Goal: Transaction & Acquisition: Purchase product/service

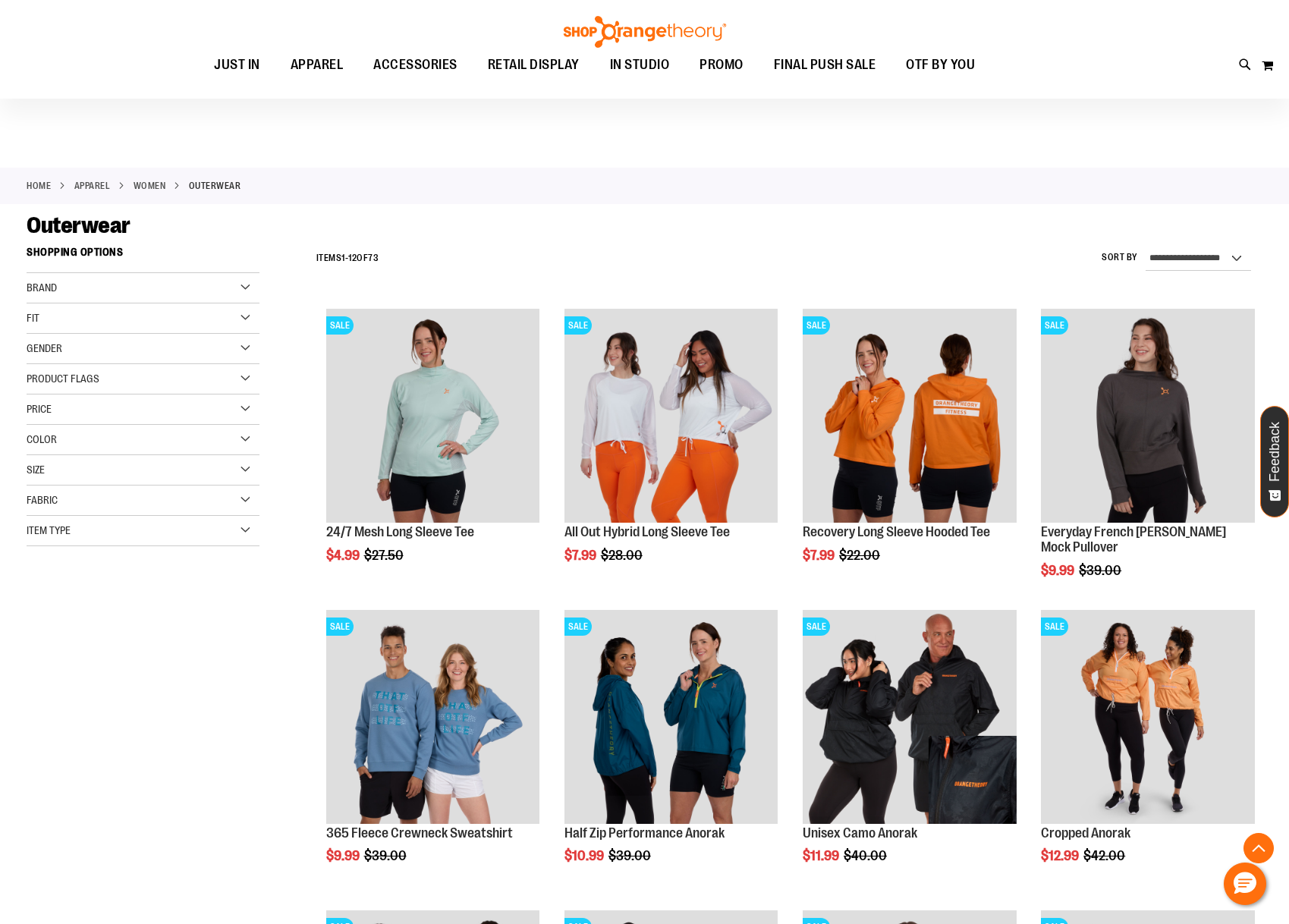
scroll to position [1697, 0]
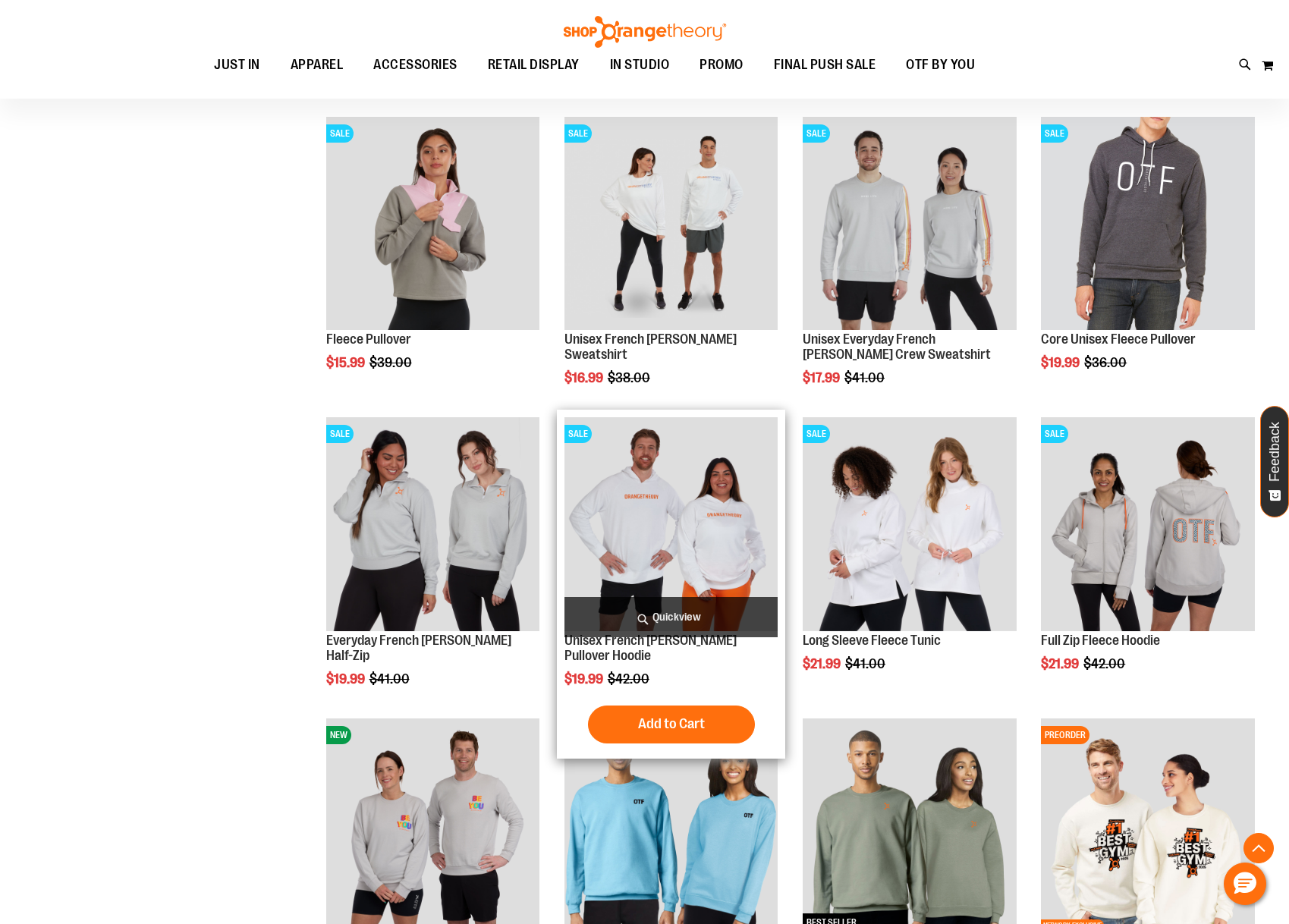
click at [677, 621] on span "Quickview" at bounding box center [671, 617] width 214 height 40
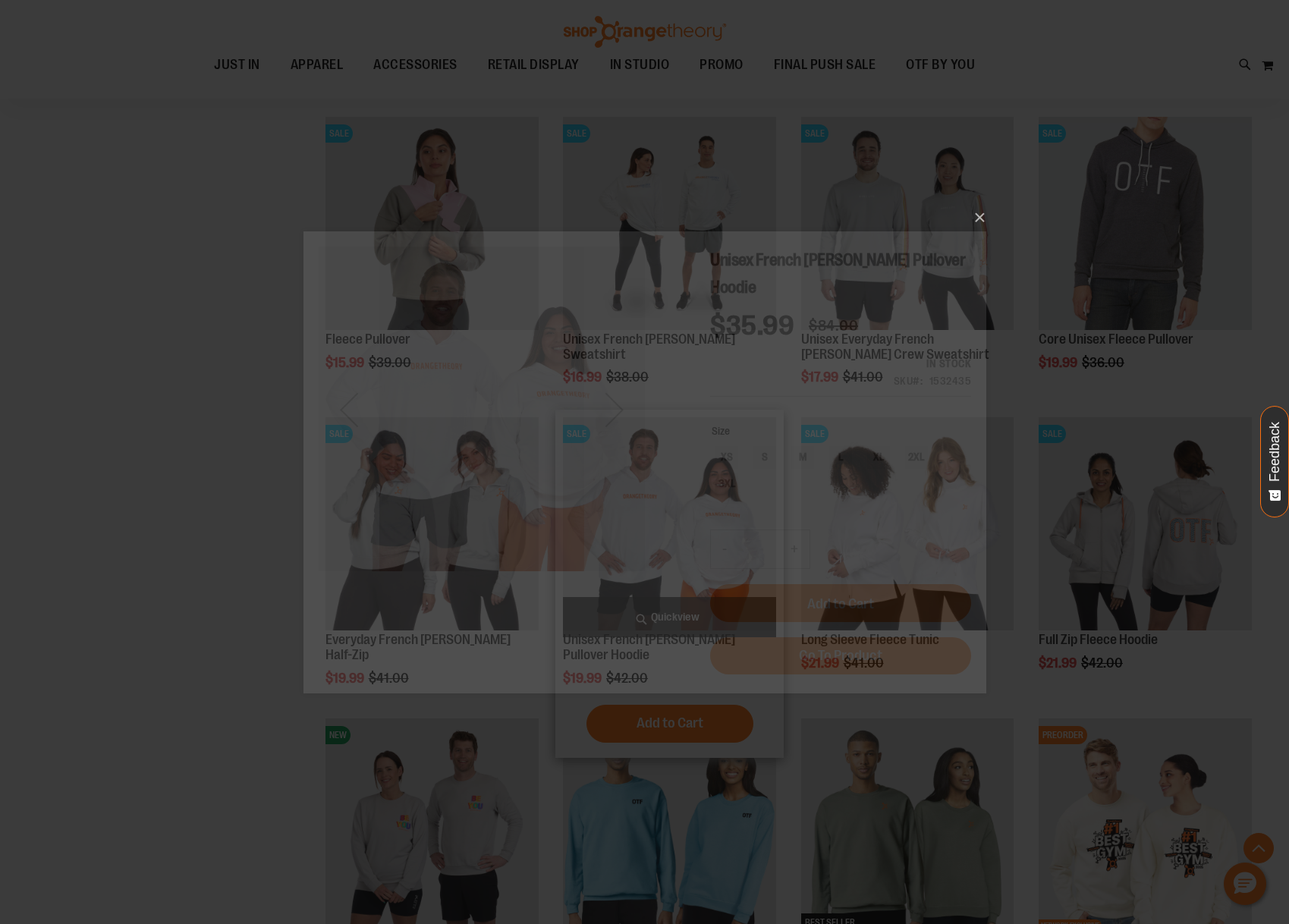
scroll to position [0, 0]
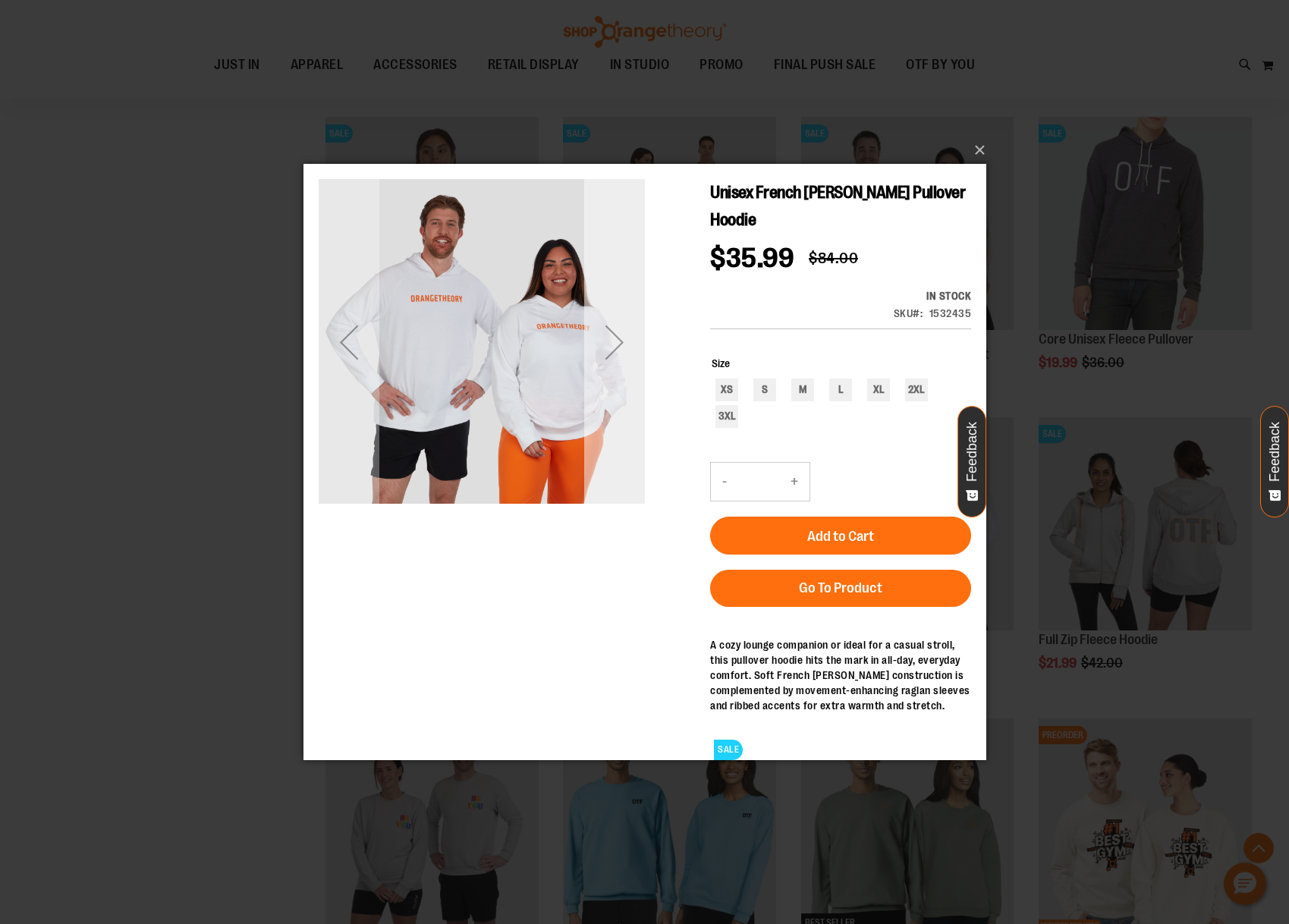
click at [626, 343] on div "Next" at bounding box center [613, 341] width 61 height 61
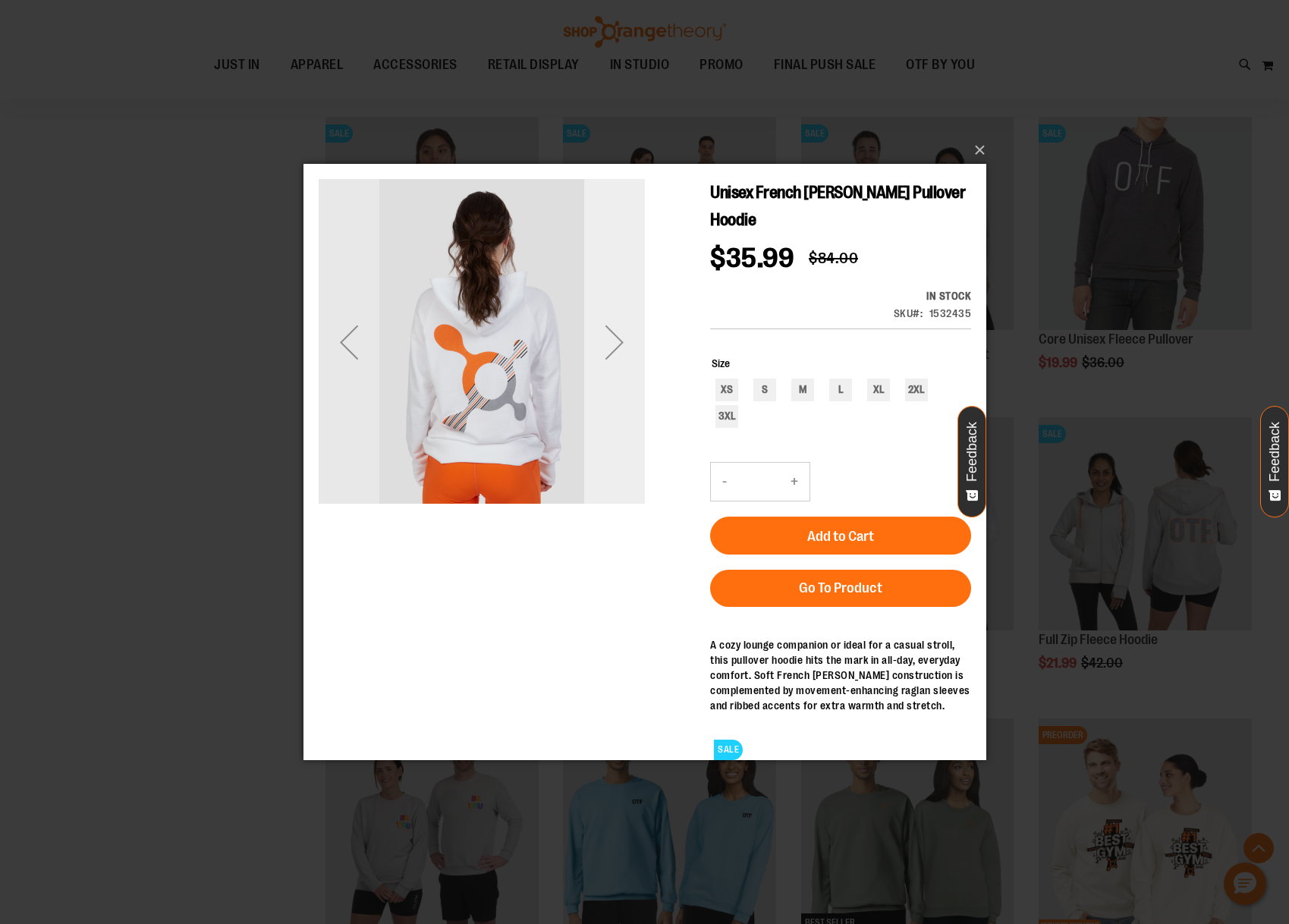
click at [626, 343] on div "Next" at bounding box center [613, 341] width 61 height 61
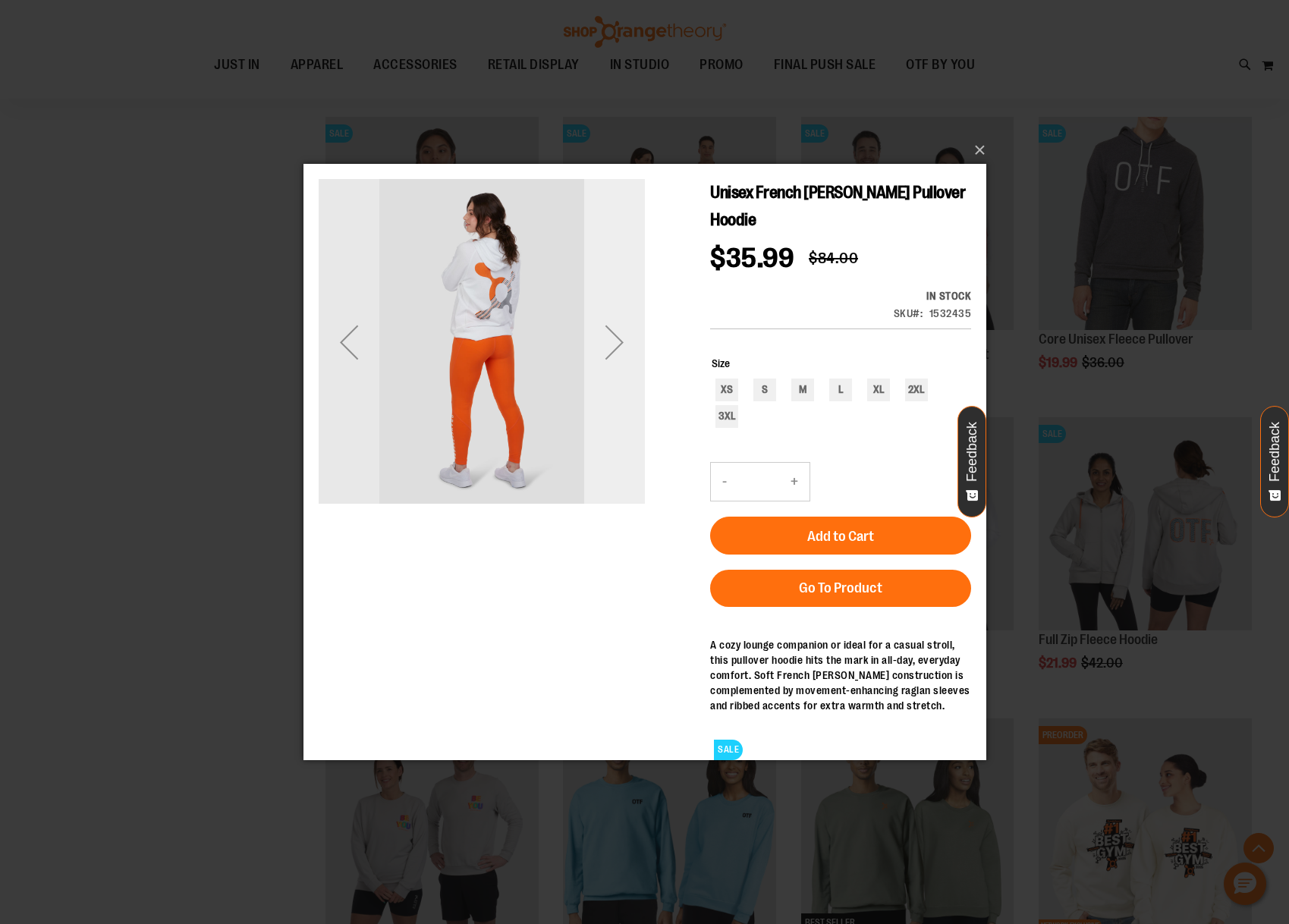
click at [626, 343] on div "Next" at bounding box center [613, 341] width 61 height 61
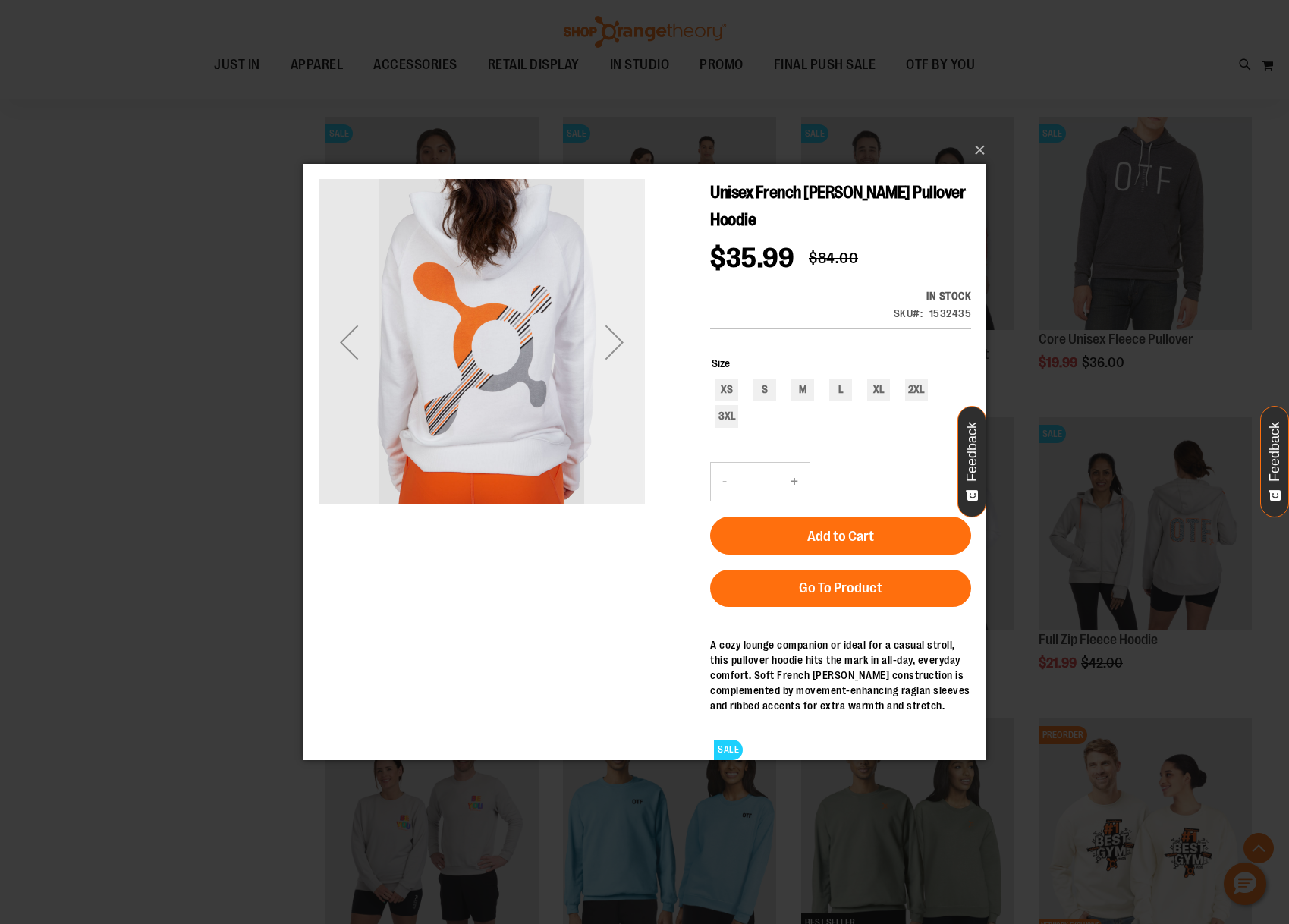
click at [626, 343] on div "Next" at bounding box center [613, 341] width 61 height 61
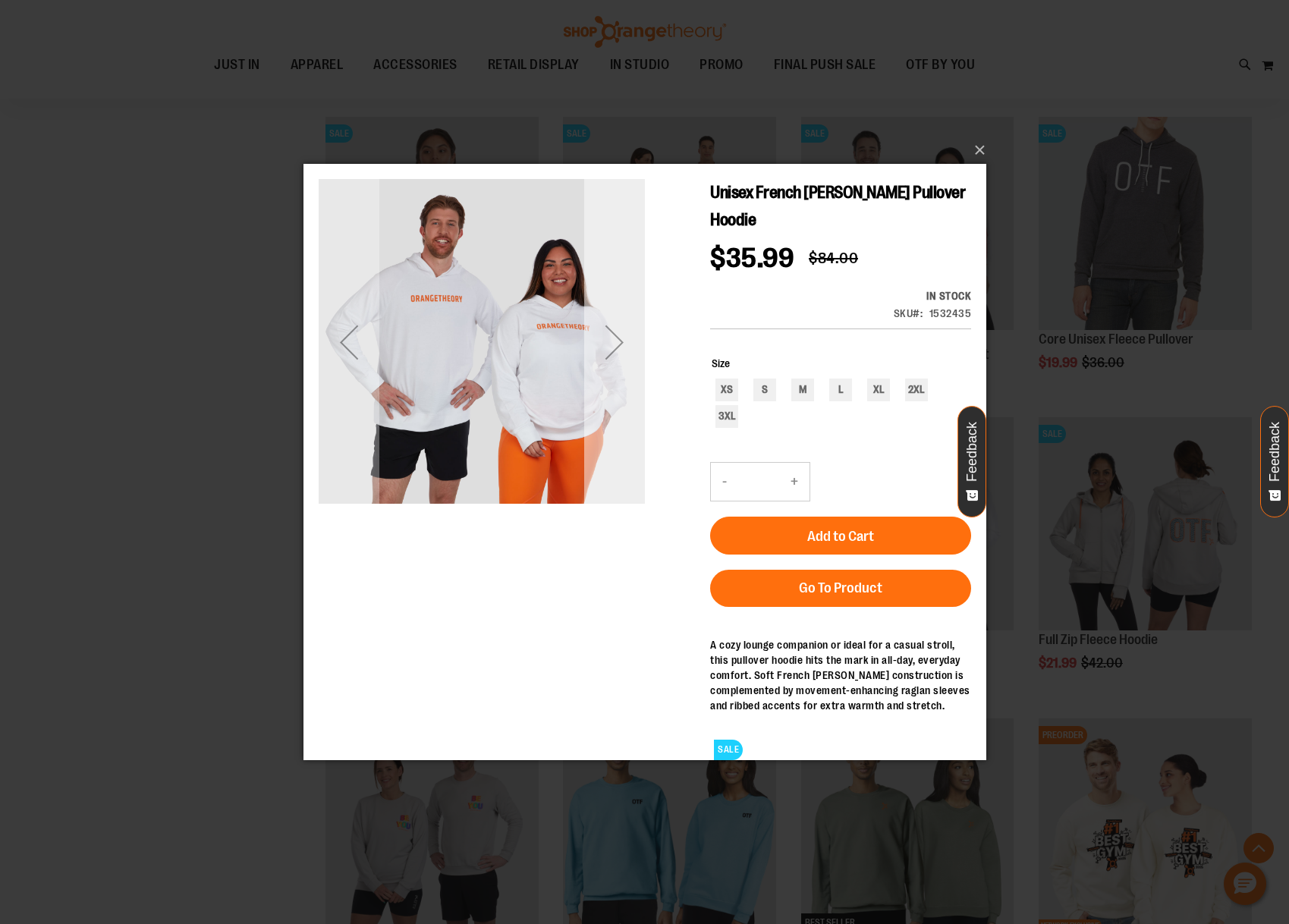
click at [626, 343] on div "Next" at bounding box center [613, 341] width 61 height 61
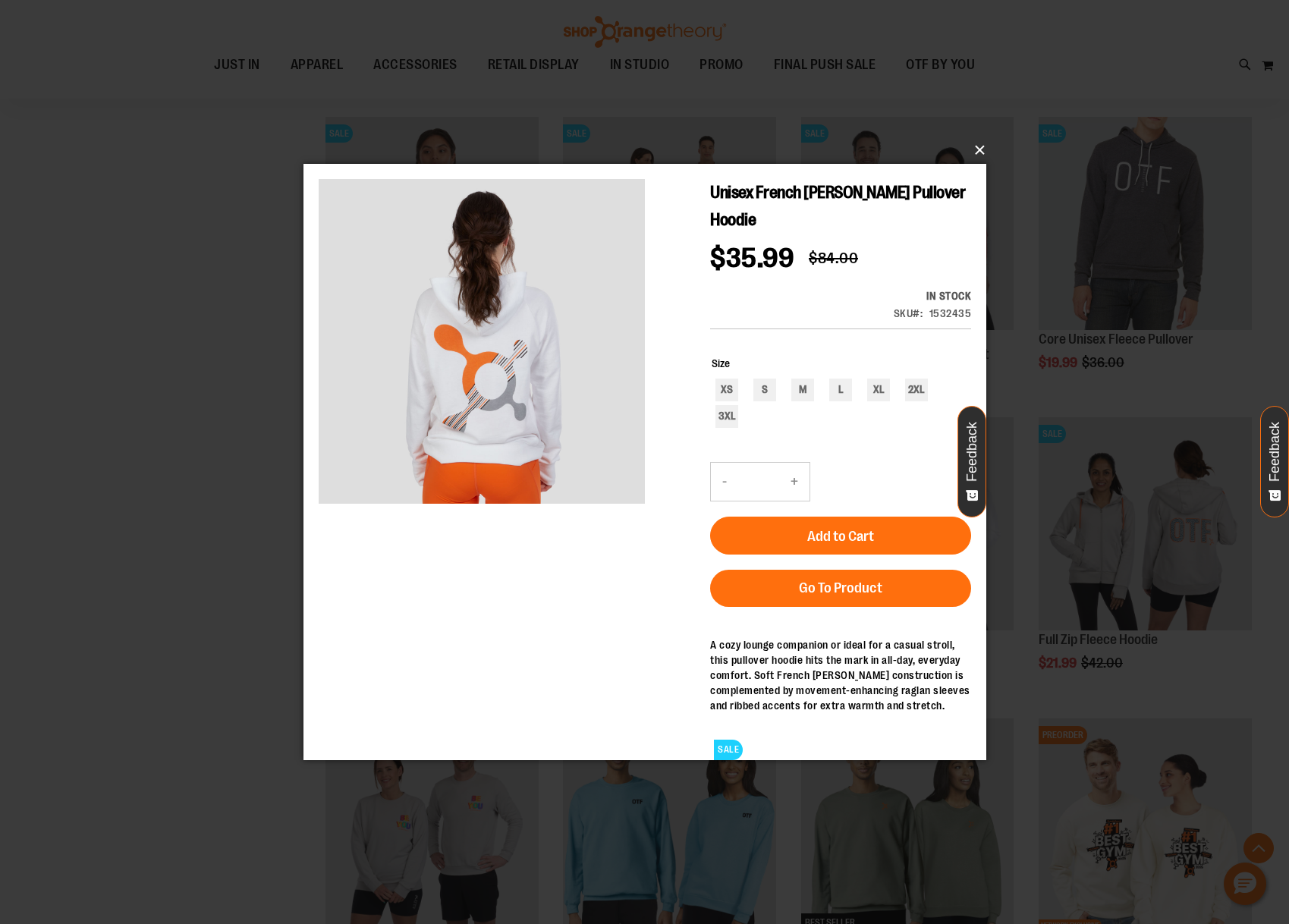
click at [978, 151] on button "×" at bounding box center [649, 150] width 683 height 33
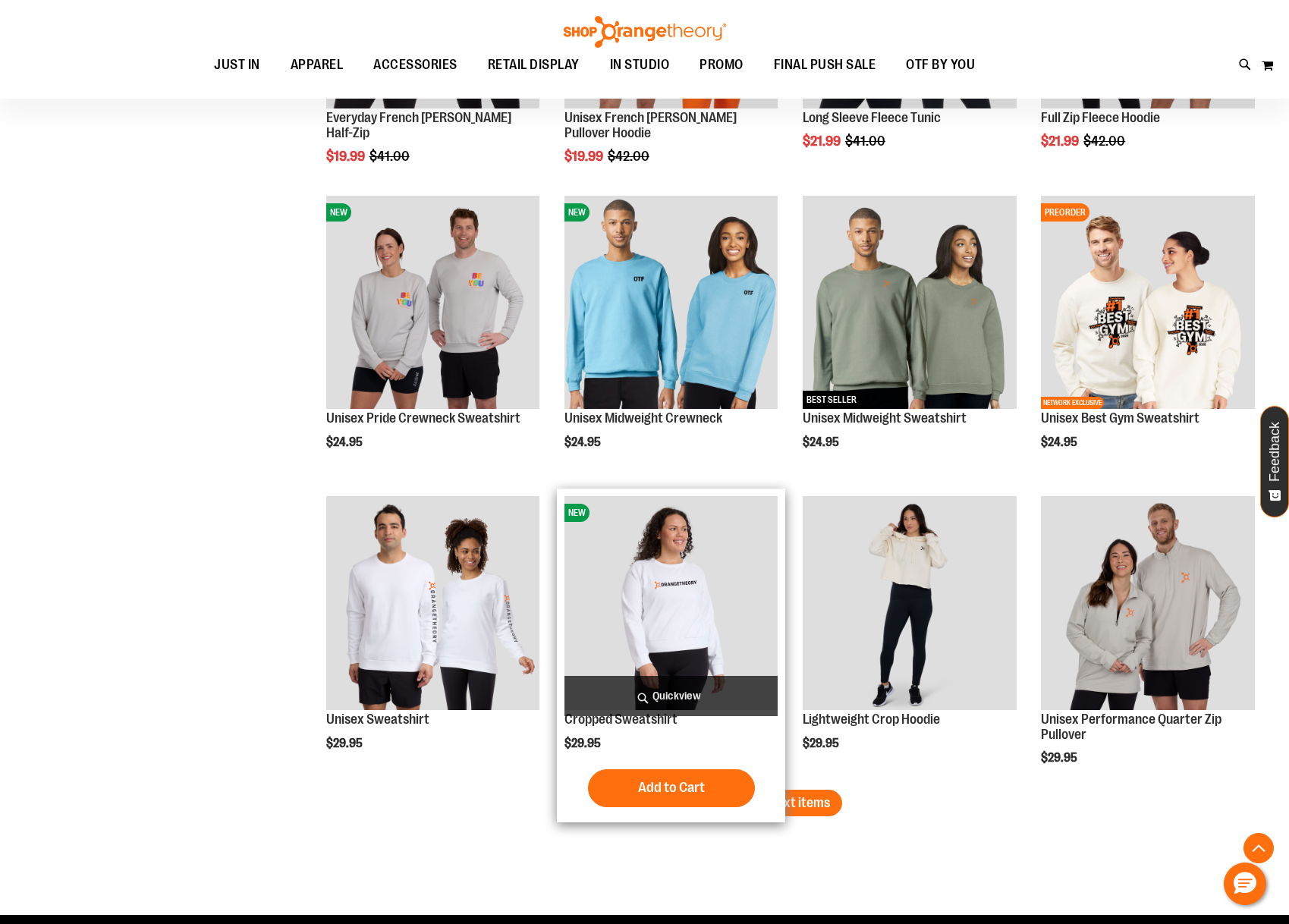
scroll to position [2220, 0]
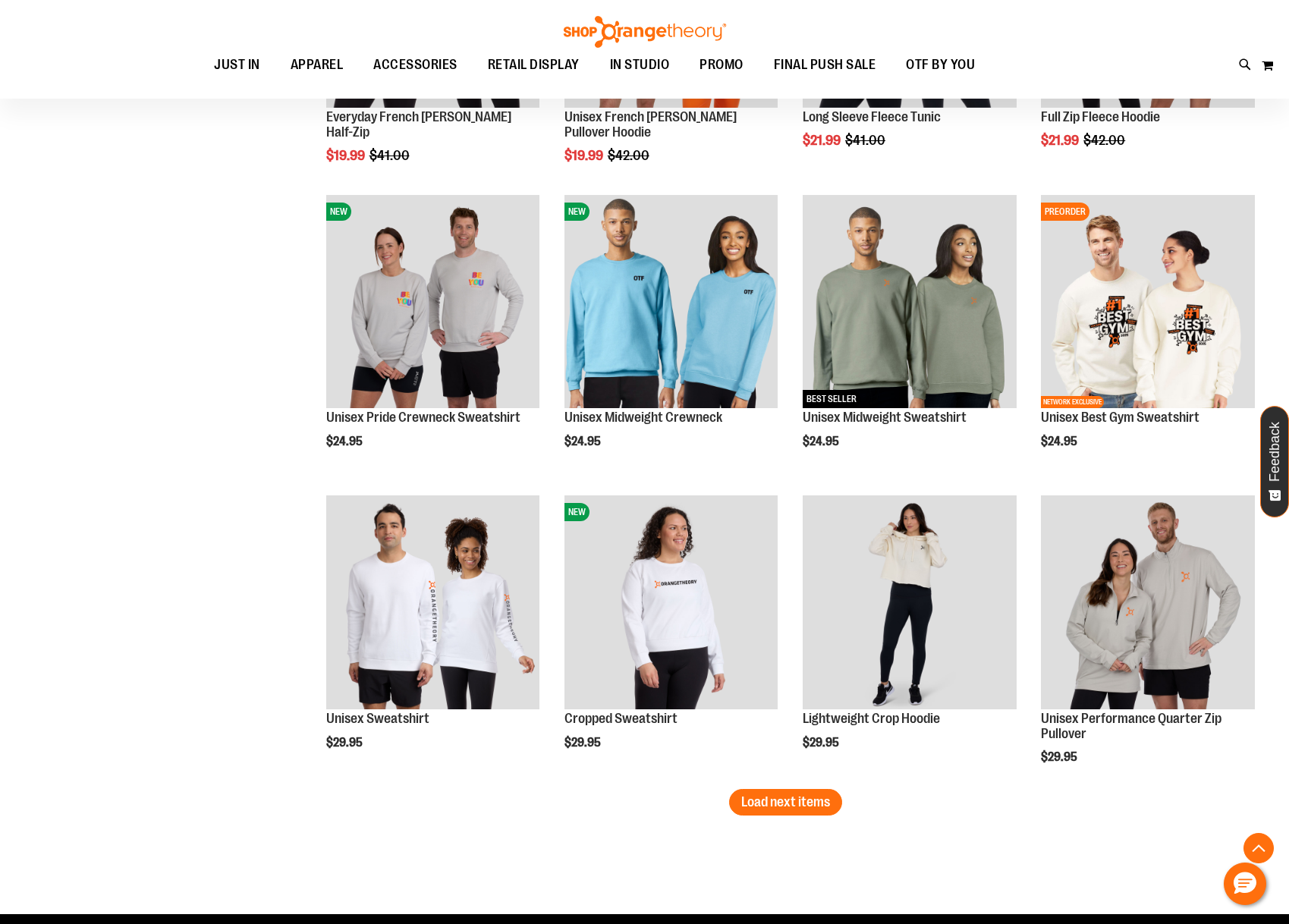
click at [756, 807] on span "Load next items" at bounding box center [785, 801] width 89 height 15
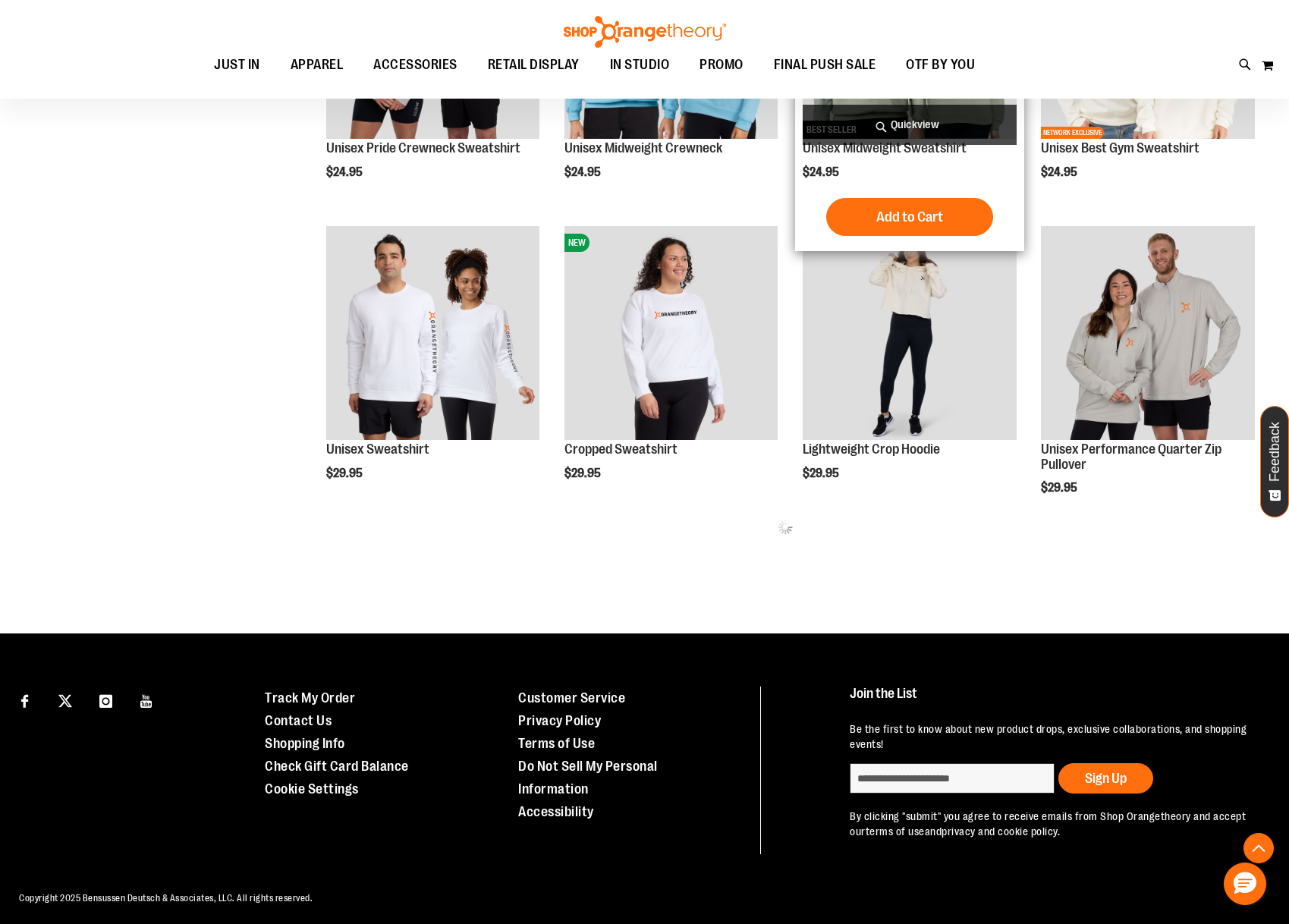
scroll to position [2479, 0]
